Goal: Information Seeking & Learning: Learn about a topic

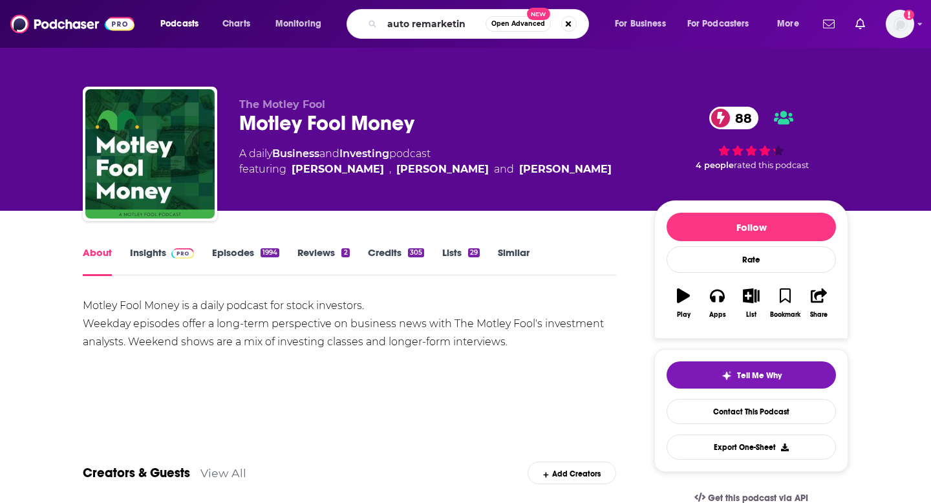
type input "auto remarketing"
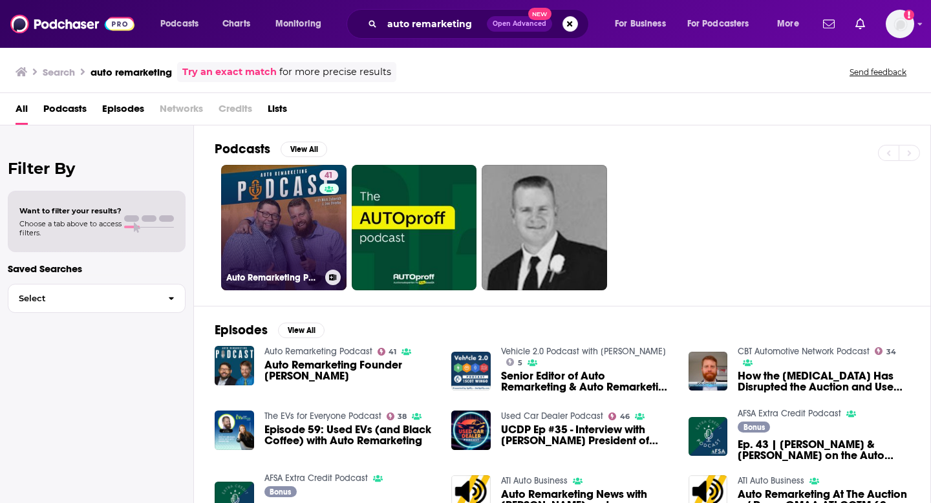
click at [249, 202] on link "41 Auto Remarketing Podcast" at bounding box center [283, 227] width 125 height 125
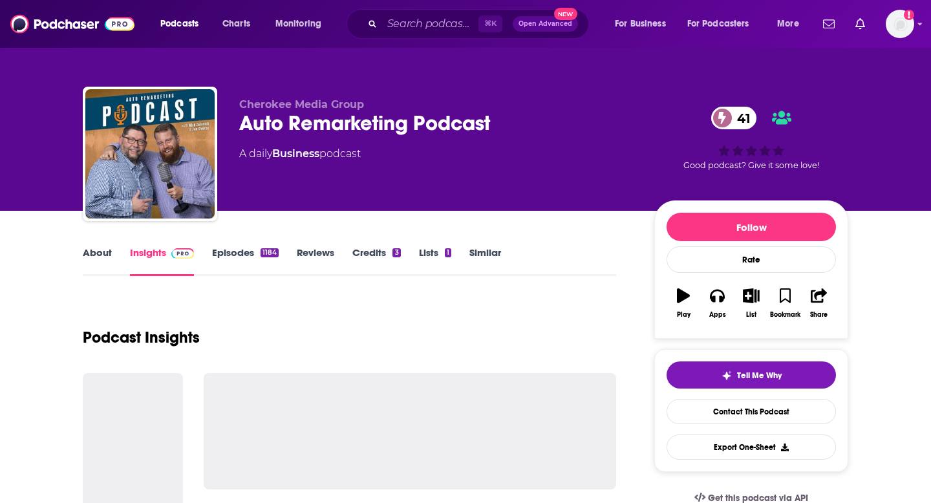
click at [83, 259] on link "About" at bounding box center [97, 261] width 29 height 30
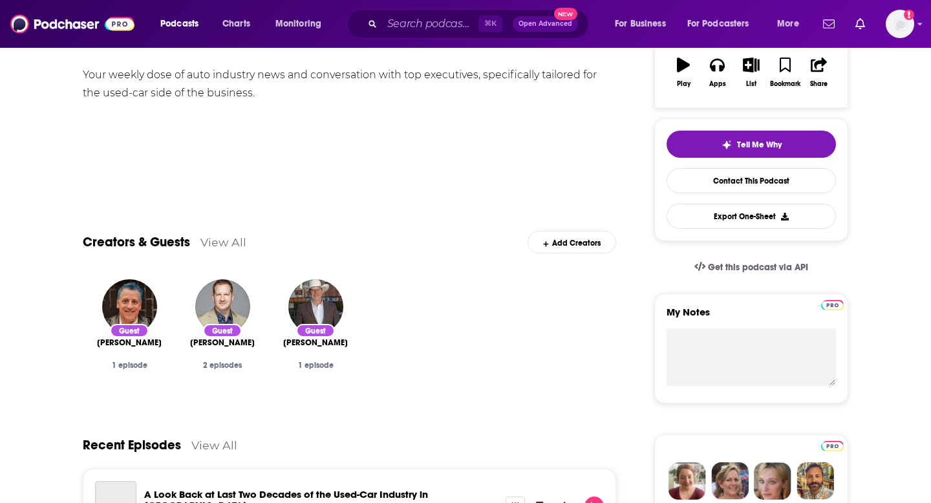
scroll to position [254, 0]
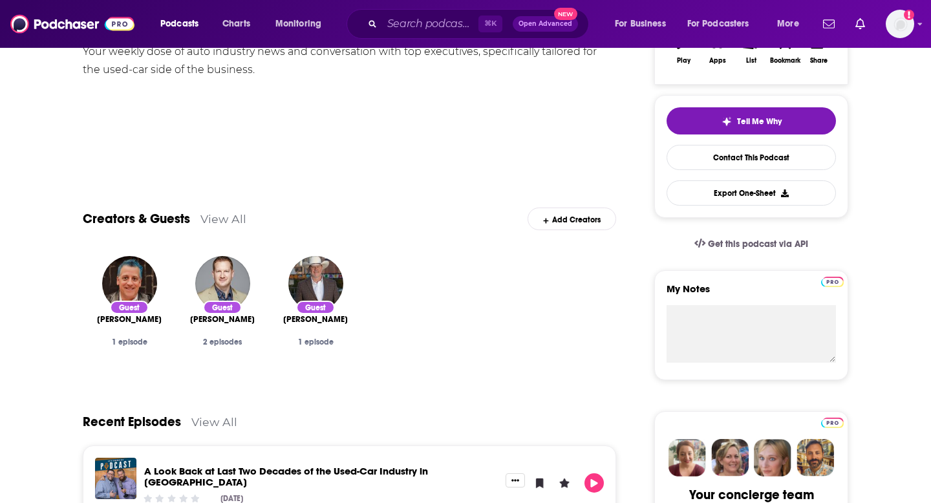
click at [228, 220] on link "View All" at bounding box center [223, 219] width 46 height 14
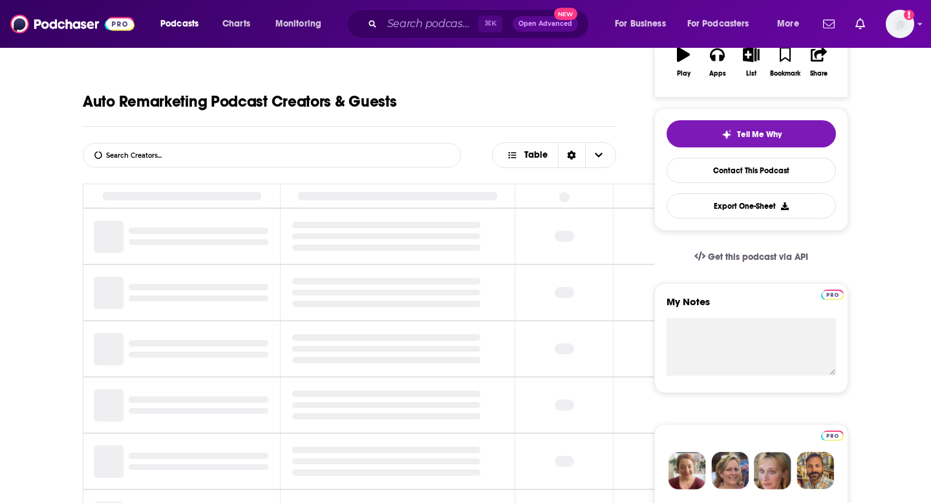
scroll to position [244, 0]
